Goal: Information Seeking & Learning: Learn about a topic

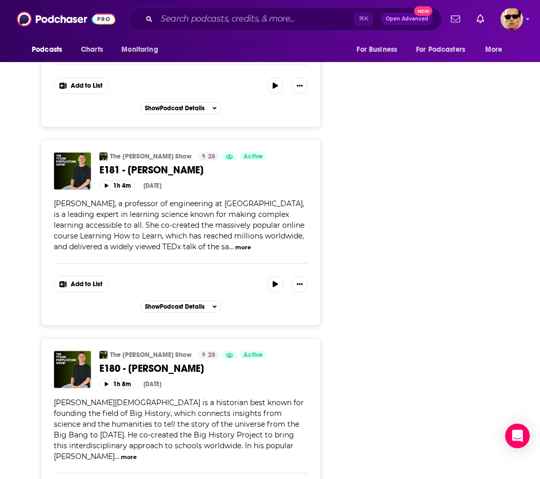
scroll to position [1686, 0]
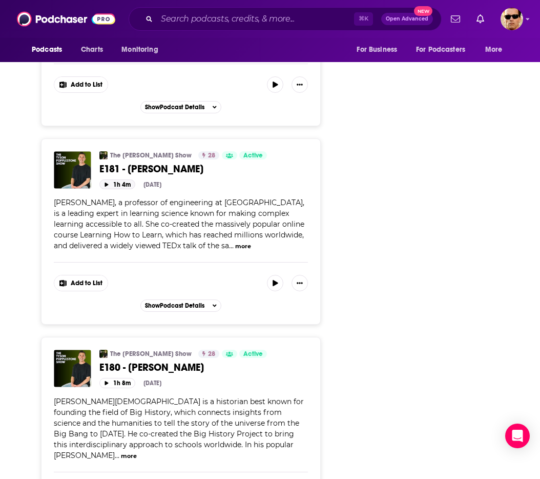
click at [115, 179] on button "1h 4m" at bounding box center [117, 184] width 36 height 10
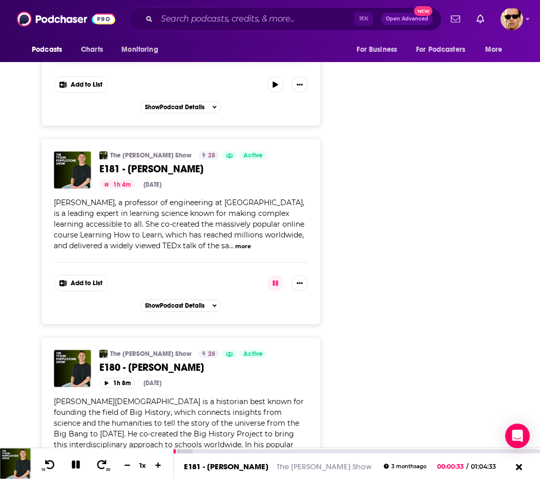
click at [78, 460] on icon at bounding box center [76, 464] width 12 height 9
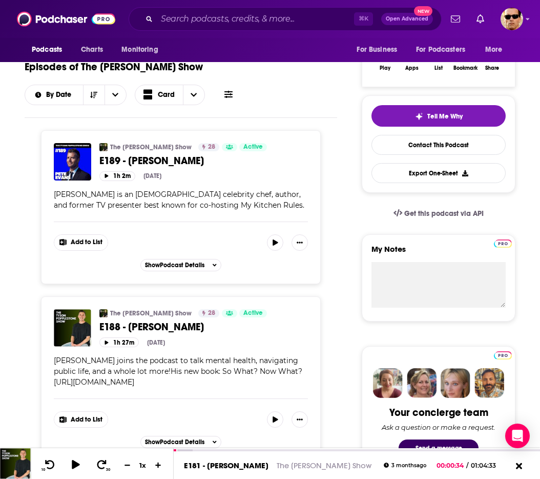
scroll to position [75, 0]
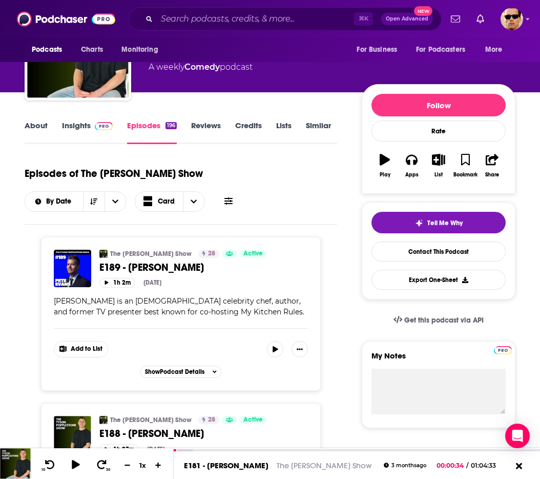
click at [81, 129] on link "Insights" at bounding box center [87, 132] width 51 height 24
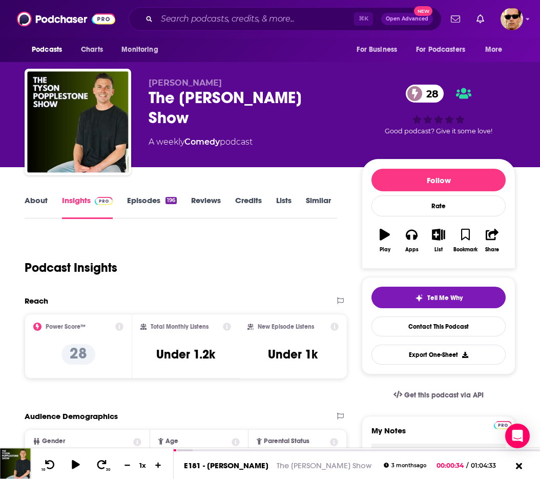
click at [148, 204] on link "Episodes 196" at bounding box center [152, 207] width 50 height 24
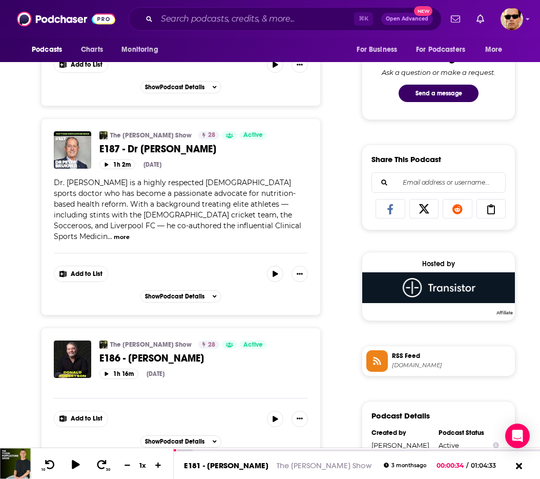
scroll to position [113, 0]
